Goal: Transaction & Acquisition: Download file/media

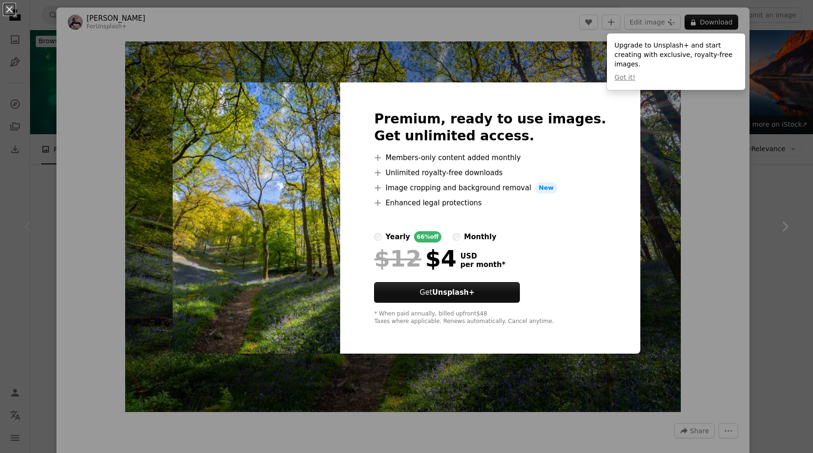
click at [704, 124] on div "An X shape Premium, ready to use images. Get unlimited access. A plus sign Memb…" at bounding box center [406, 226] width 813 height 453
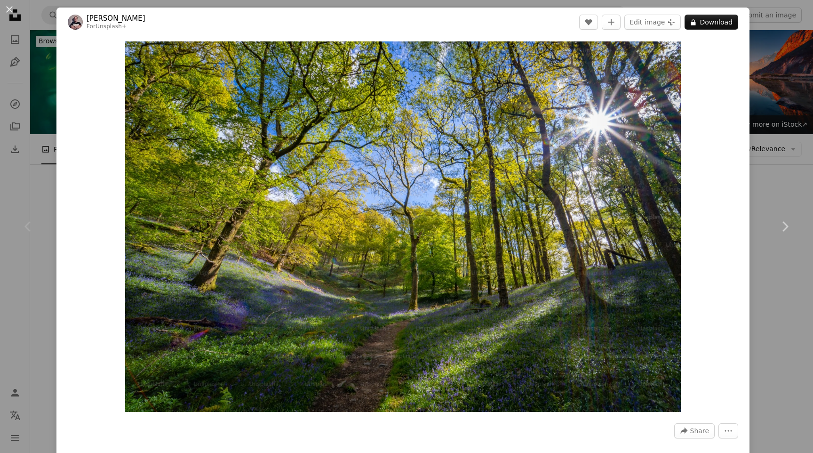
click at [778, 127] on div "An X shape Chevron left Chevron right [PERSON_NAME] For Unsplash+ A heart A plu…" at bounding box center [406, 226] width 813 height 453
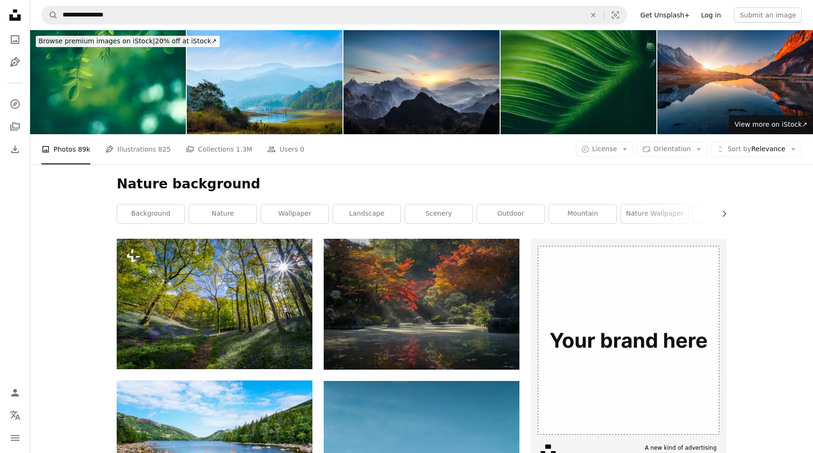
click at [716, 12] on link "Log in" at bounding box center [711, 15] width 31 height 15
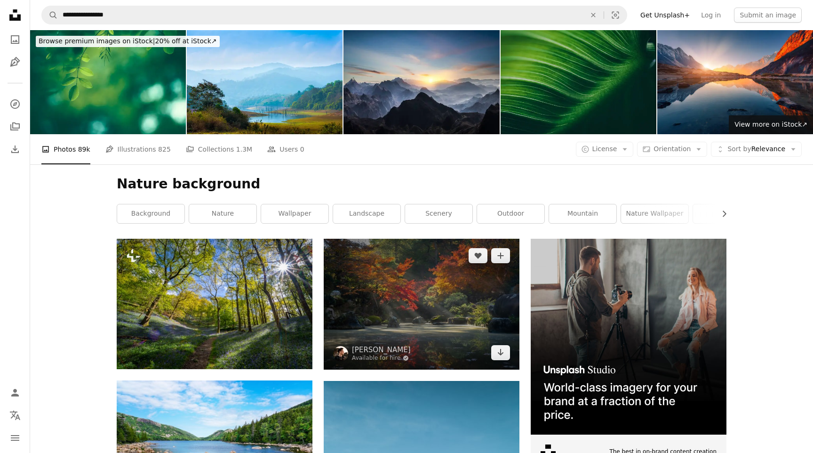
click at [401, 306] on img at bounding box center [422, 304] width 196 height 131
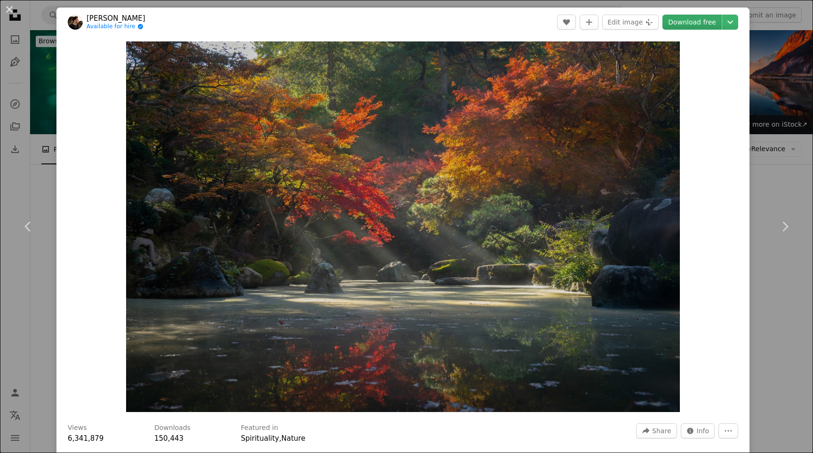
click at [706, 18] on link "Download free" at bounding box center [692, 22] width 59 height 15
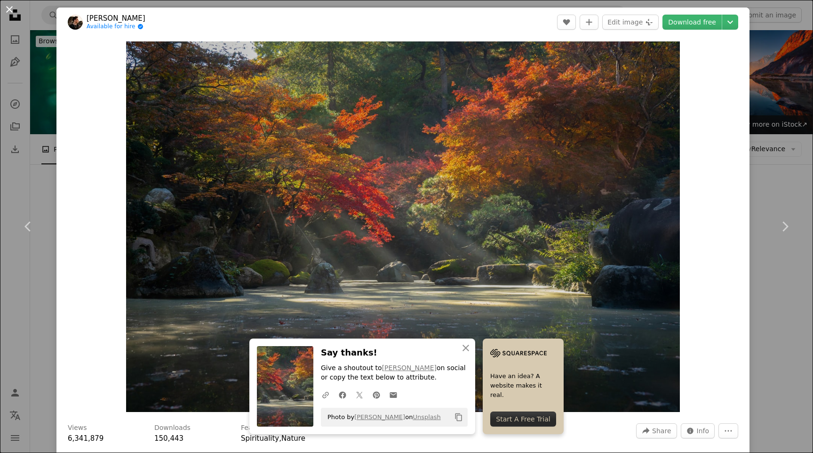
click at [8, 8] on button "An X shape" at bounding box center [9, 9] width 11 height 11
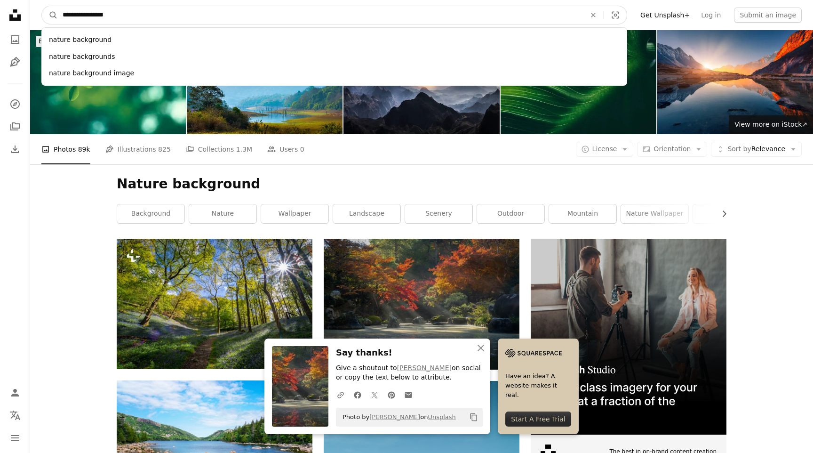
drag, startPoint x: 131, startPoint y: 11, endPoint x: 61, endPoint y: 15, distance: 70.2
click at [61, 15] on input "**********" at bounding box center [320, 15] width 525 height 18
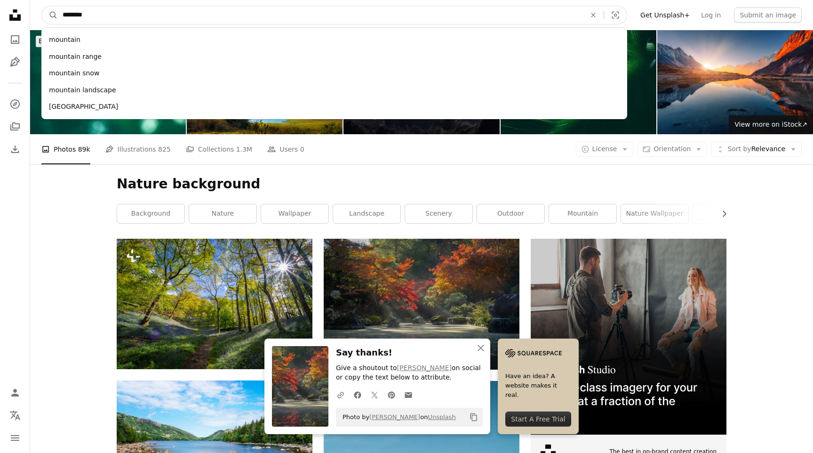
type input "********"
click button "A magnifying glass" at bounding box center [50, 15] width 16 height 18
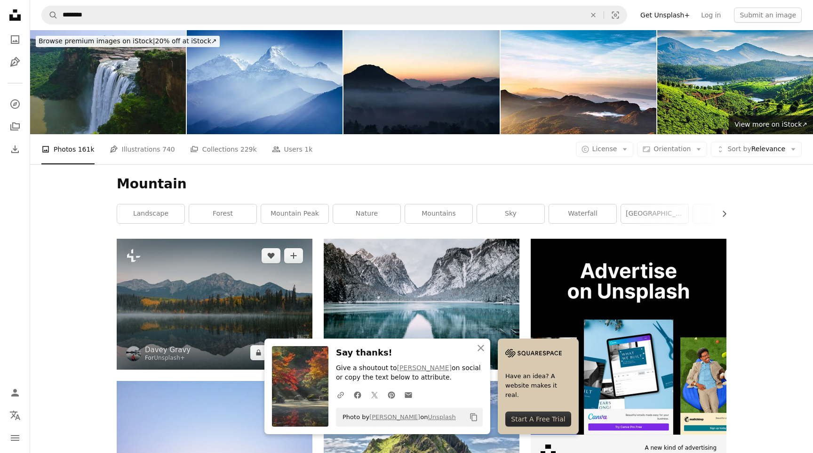
click at [229, 270] on img at bounding box center [215, 304] width 196 height 131
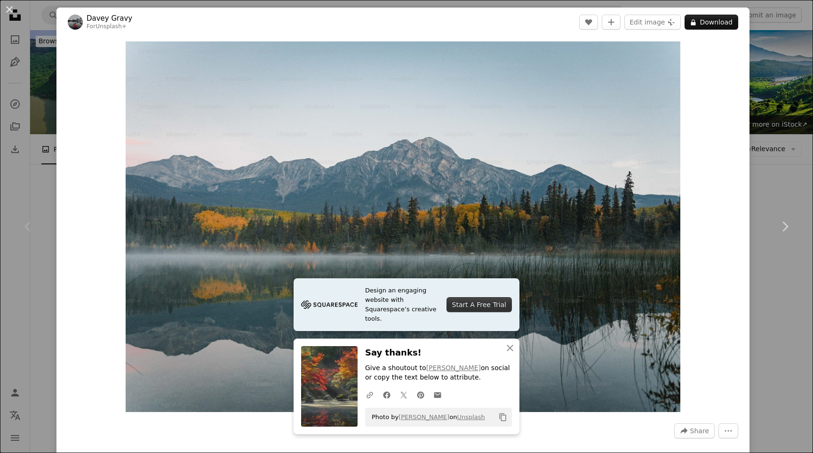
click at [813, 92] on div "An X shape Chevron left Chevron right Davey Gravy For Unsplash+ A heart A plus …" at bounding box center [406, 226] width 813 height 453
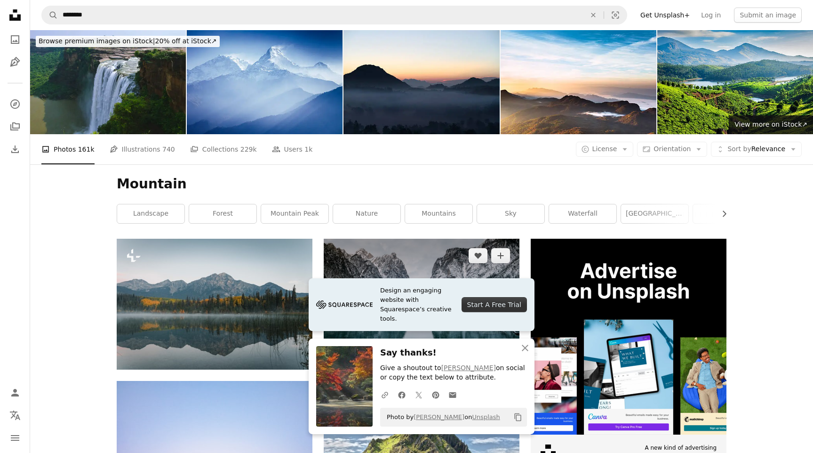
click at [433, 261] on img at bounding box center [422, 304] width 196 height 131
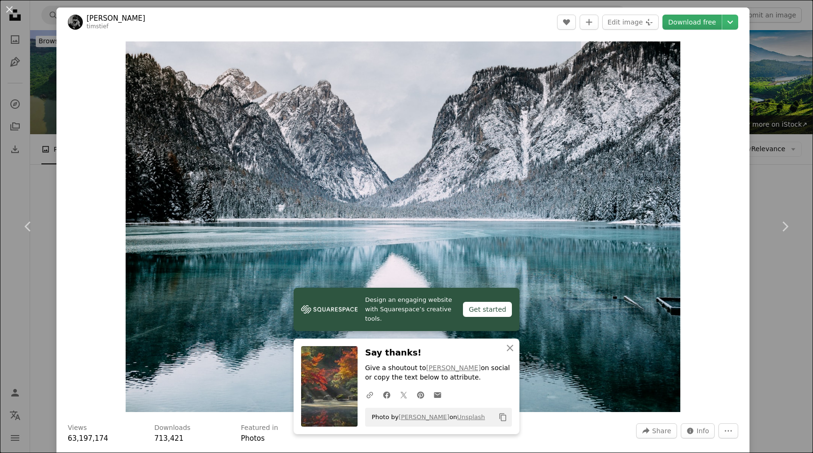
click at [697, 26] on link "Download free" at bounding box center [692, 22] width 59 height 15
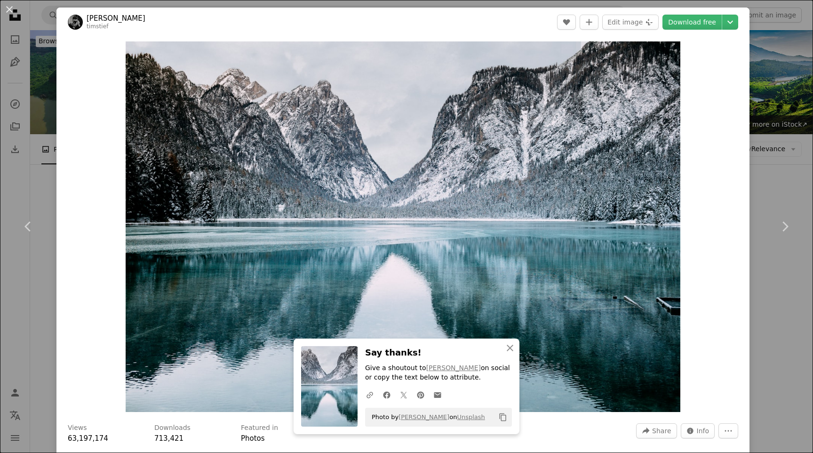
click at [805, 53] on div "An X shape Chevron left Chevron right [PERSON_NAME] timstief A heart A plus sig…" at bounding box center [406, 226] width 813 height 453
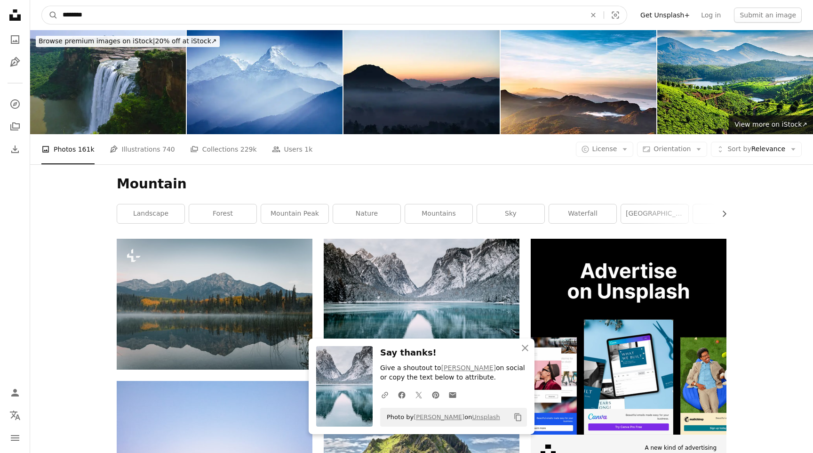
click at [186, 19] on input "********" at bounding box center [320, 15] width 525 height 18
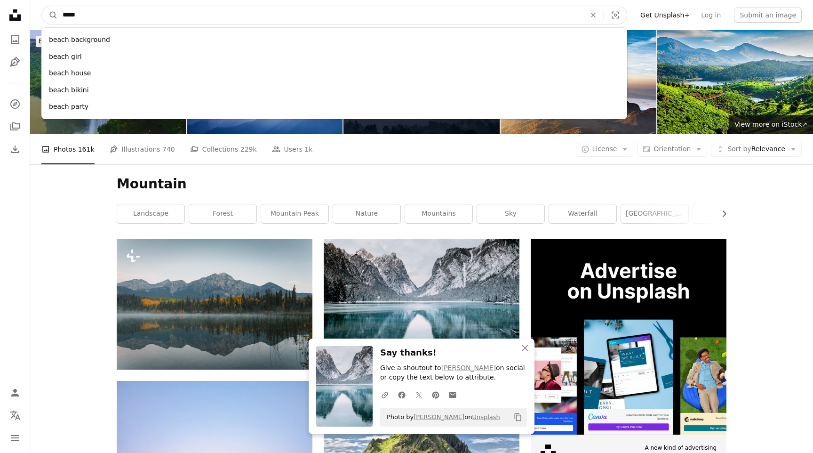
type input "*****"
click button "A magnifying glass" at bounding box center [50, 15] width 16 height 18
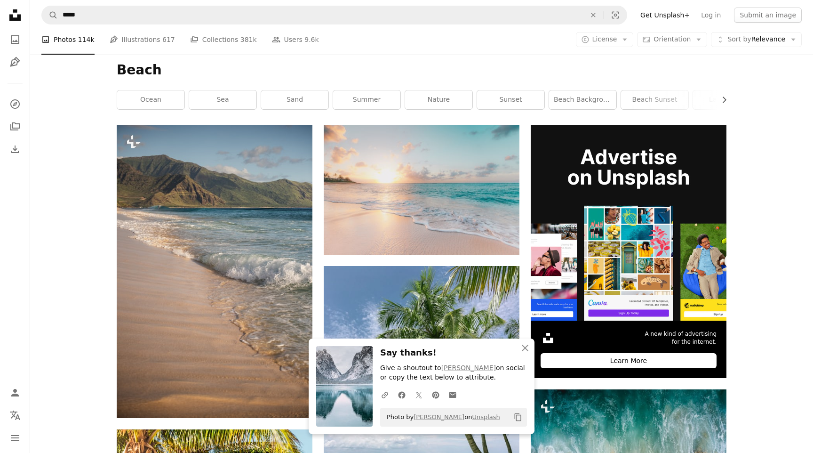
scroll to position [124, 0]
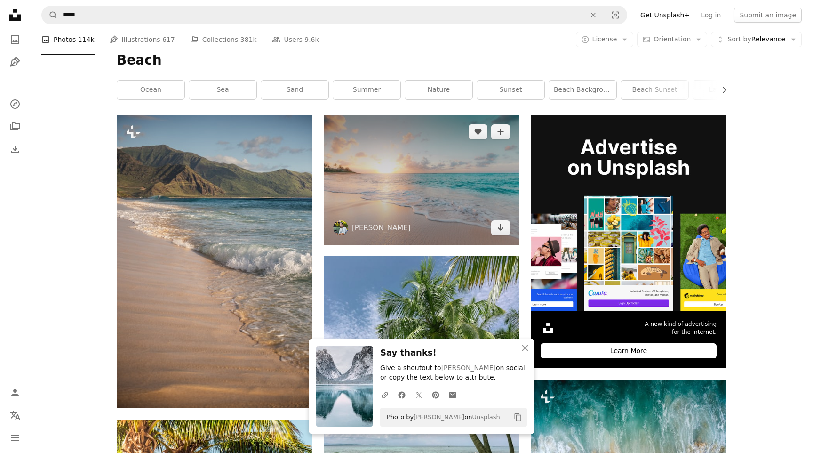
click at [428, 242] on img at bounding box center [422, 180] width 196 height 130
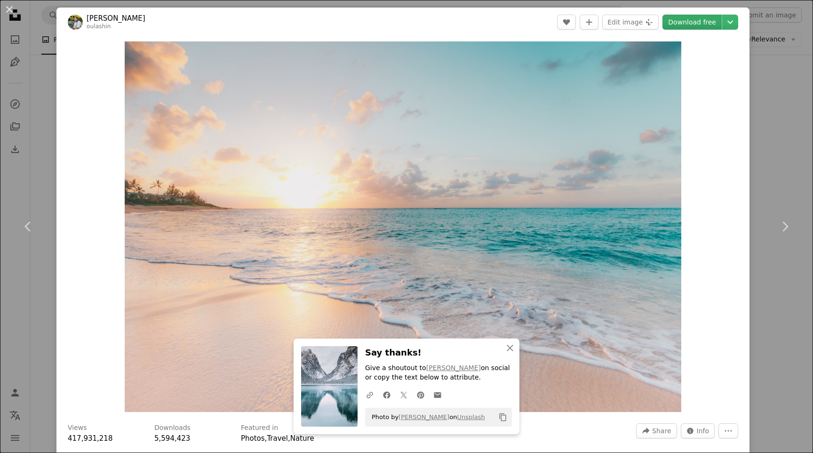
click at [699, 17] on link "Download free" at bounding box center [692, 22] width 59 height 15
